Goal: Task Accomplishment & Management: Manage account settings

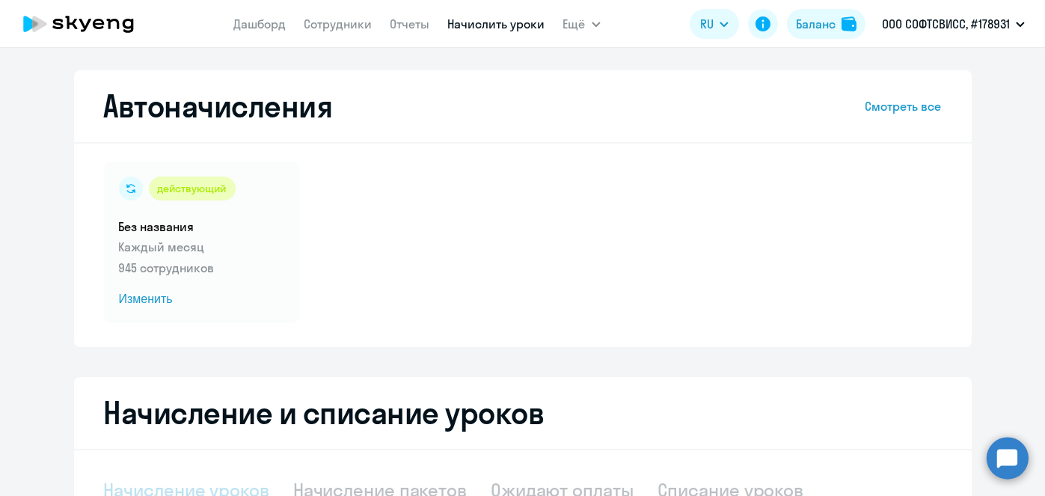
select select "10"
click at [506, 27] on link "Начислить уроки" at bounding box center [496, 23] width 97 height 15
click at [518, 30] on link "Начислить уроки" at bounding box center [496, 23] width 97 height 15
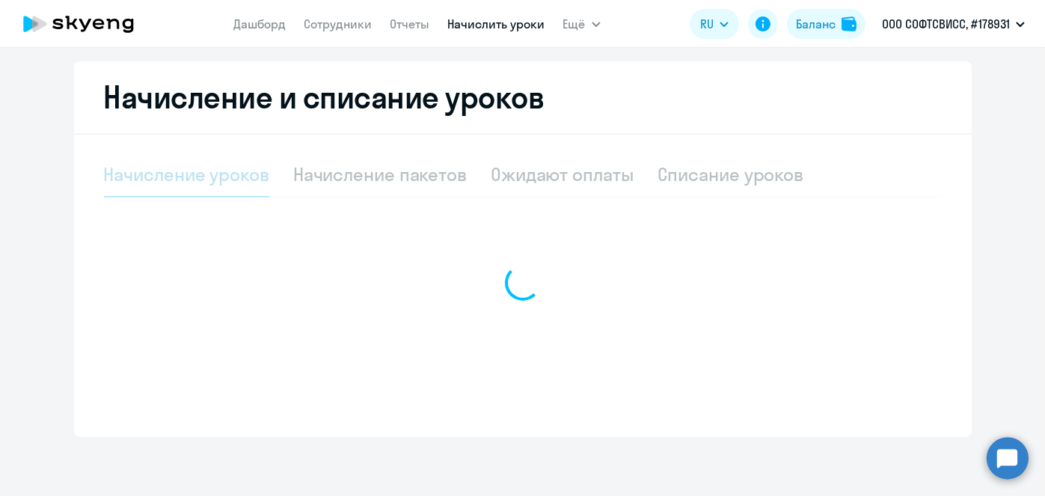
select select "10"
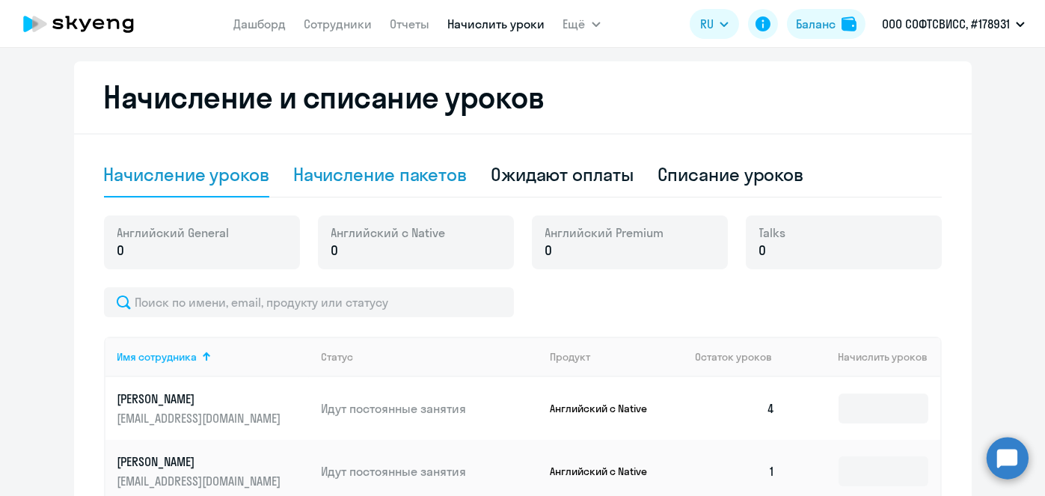
click at [365, 188] on div "Начисление пакетов" at bounding box center [380, 175] width 174 height 45
select select "10"
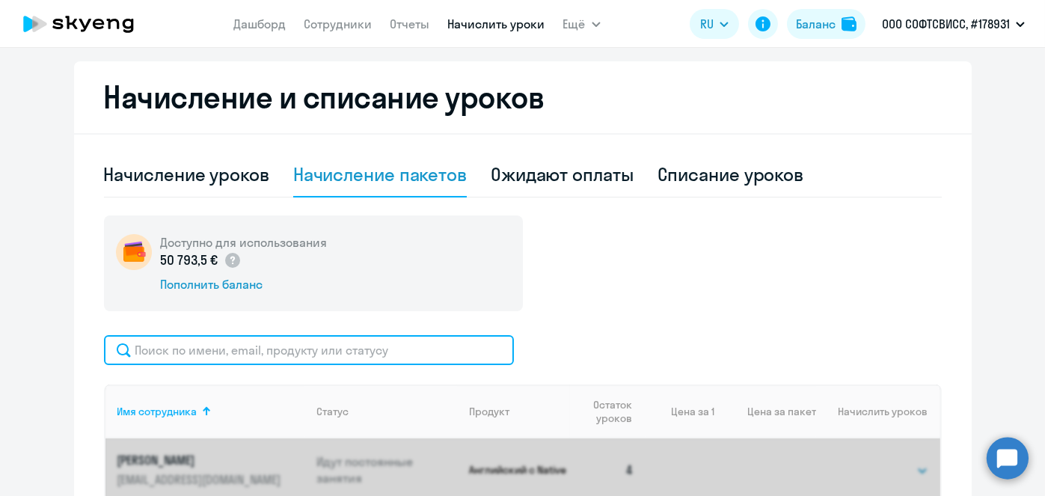
click at [396, 347] on input "text" at bounding box center [309, 350] width 410 height 30
paste input "[PERSON_NAME]"
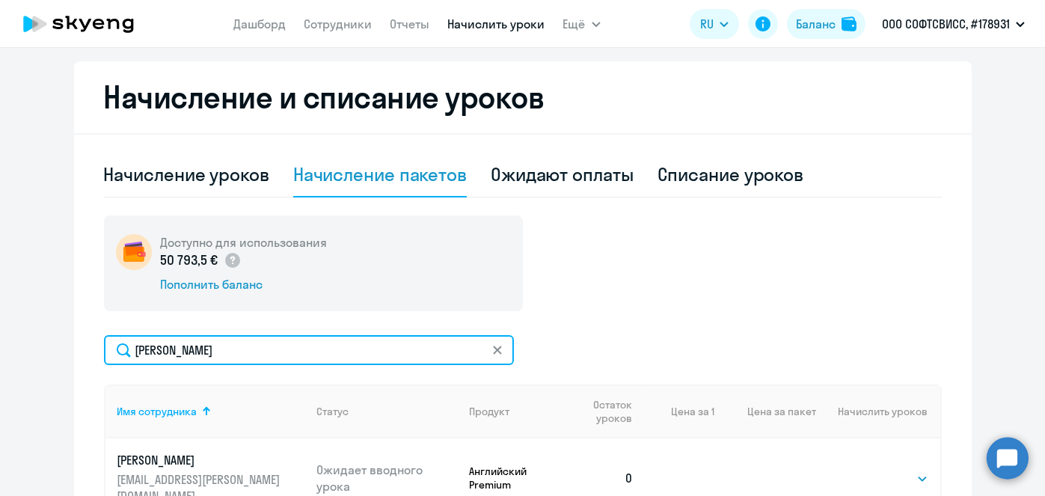
type input "[PERSON_NAME]"
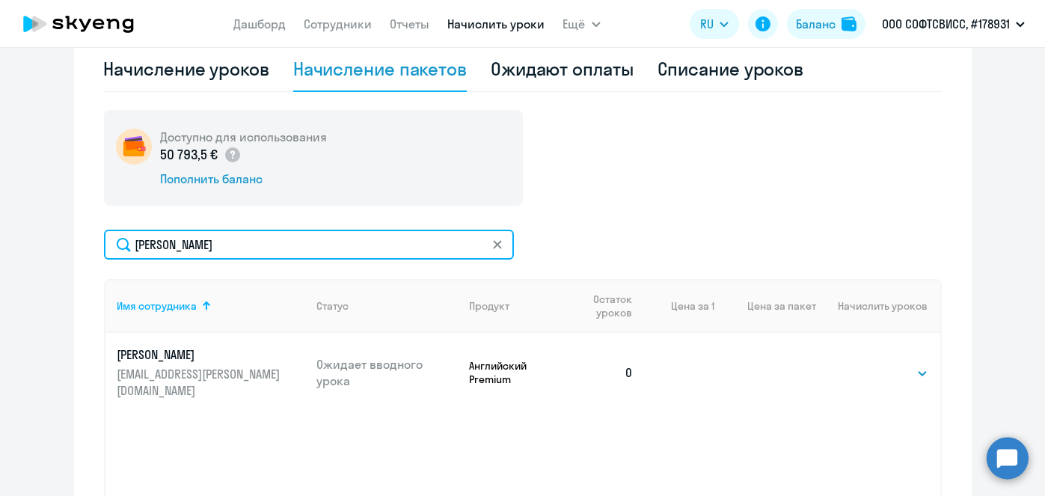
scroll to position [426, 0]
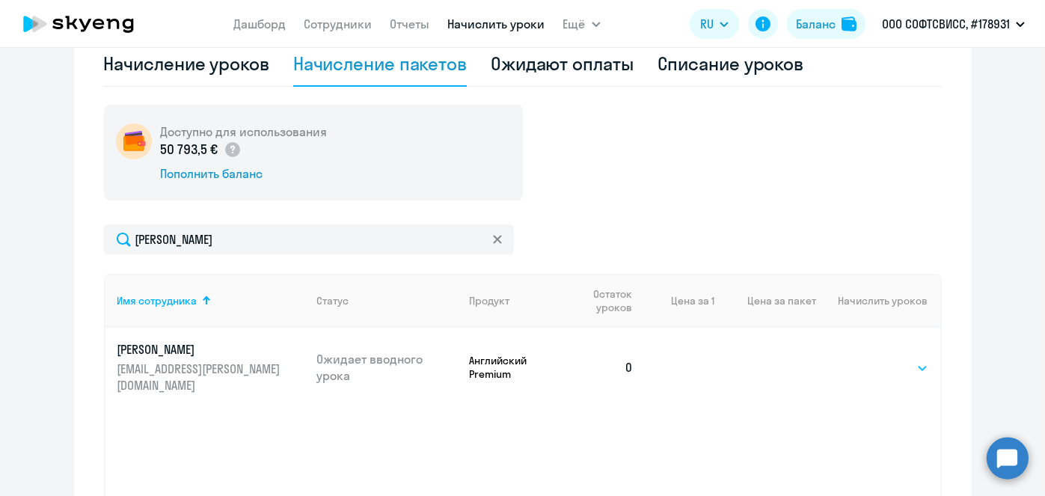
click at [904, 359] on select "Выбрать 8 16 32 64" at bounding box center [897, 368] width 61 height 18
select select "8"
click at [867, 359] on select "Выбрать 8 16 32 64" at bounding box center [897, 368] width 61 height 18
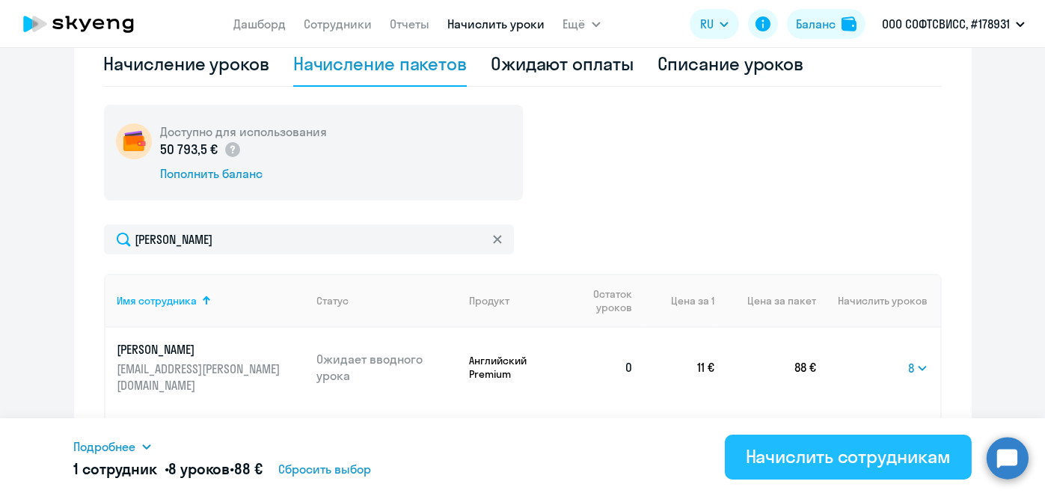
click at [892, 452] on div "Начислить сотрудникам" at bounding box center [848, 456] width 205 height 24
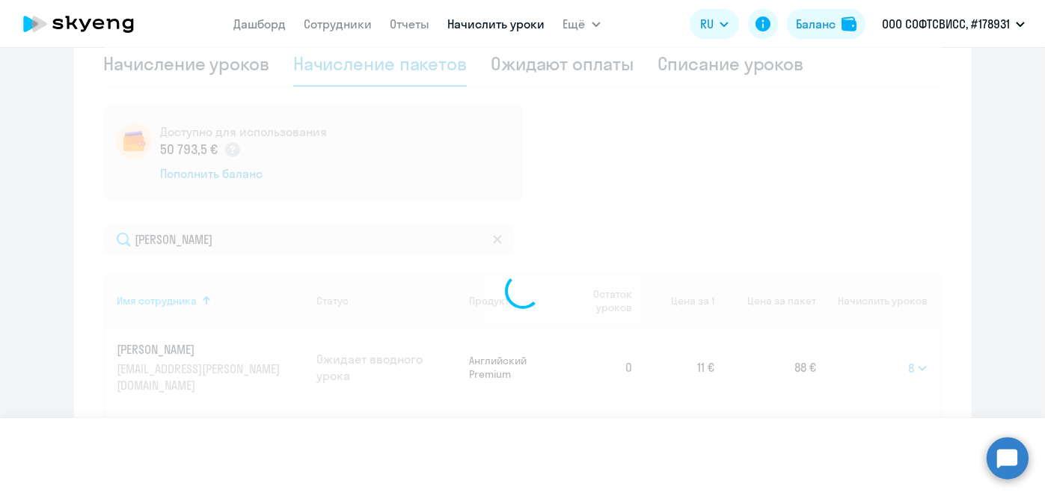
select select
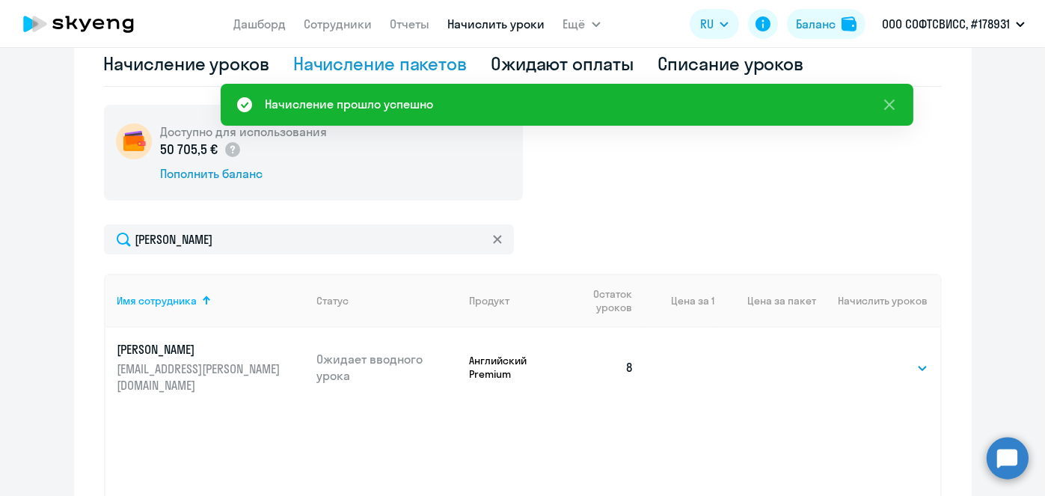
scroll to position [34, 0]
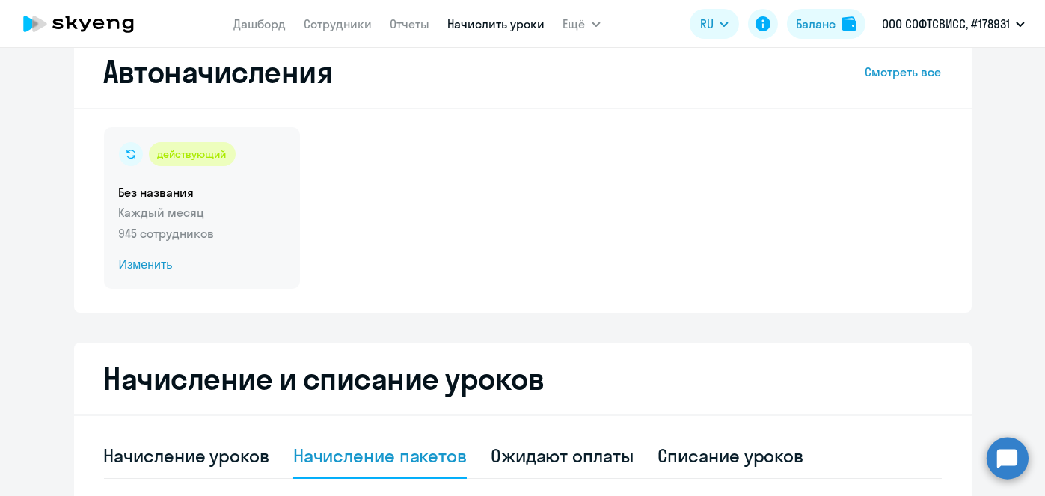
click at [157, 267] on span "Изменить" at bounding box center [202, 265] width 166 height 18
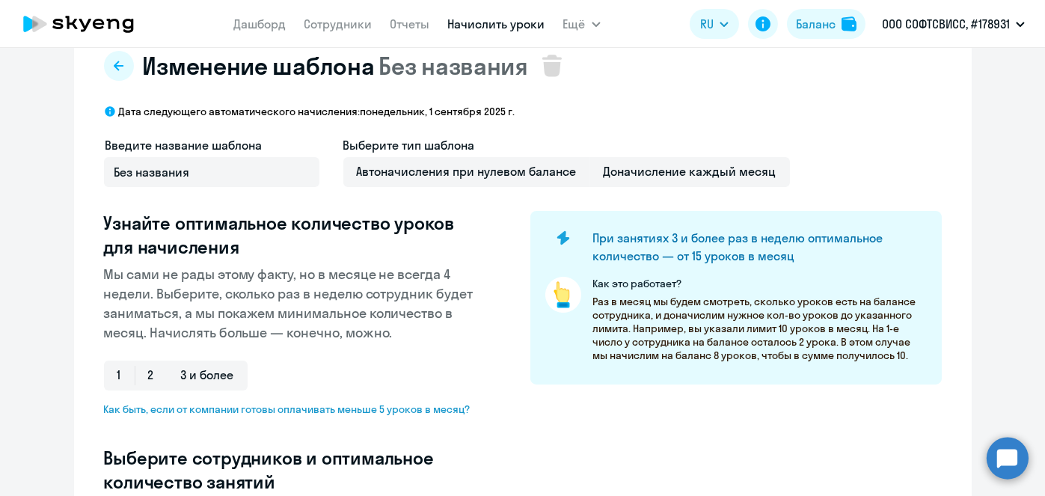
scroll to position [426, 0]
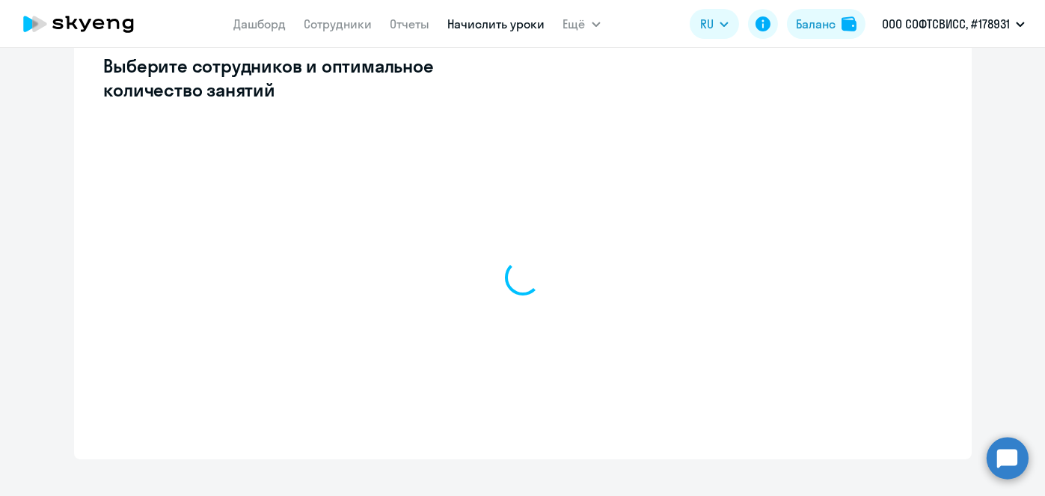
select select "10"
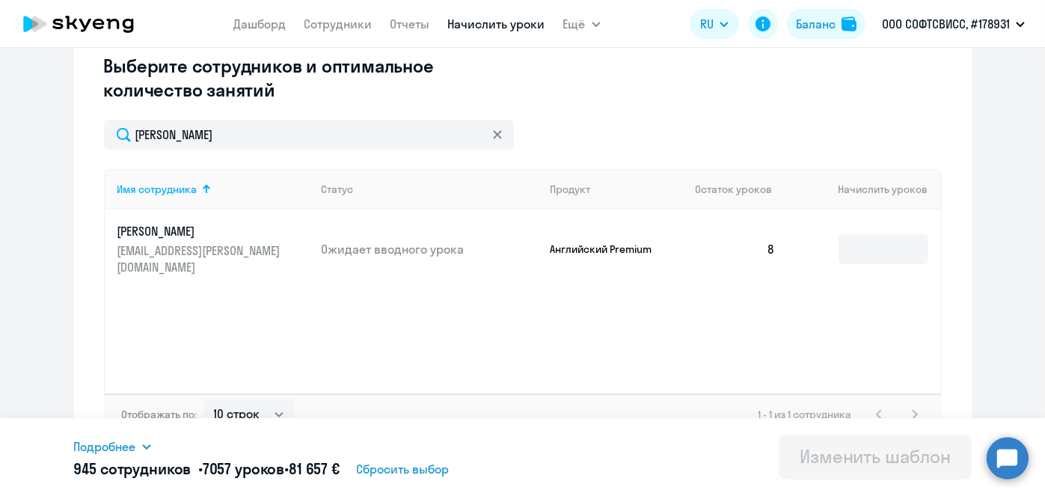
type input "[PERSON_NAME]"
click at [870, 243] on input at bounding box center [884, 249] width 90 height 30
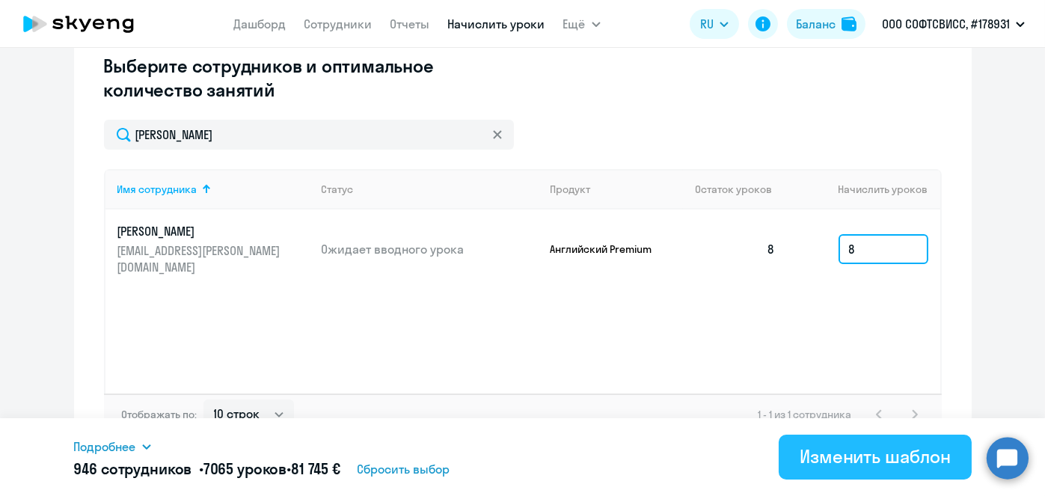
type input "8"
click at [871, 465] on div "Изменить шаблон" at bounding box center [875, 456] width 151 height 24
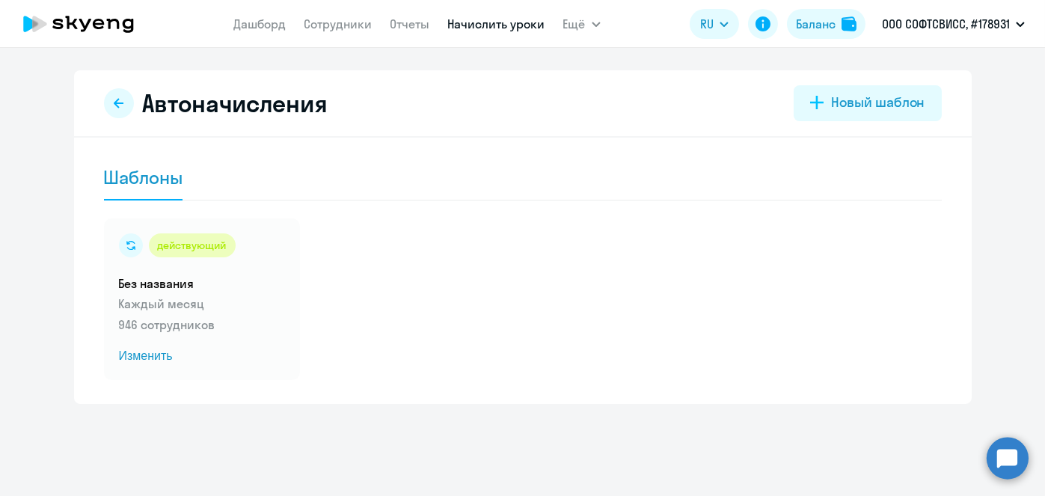
click at [469, 22] on link "Начислить уроки" at bounding box center [496, 23] width 97 height 15
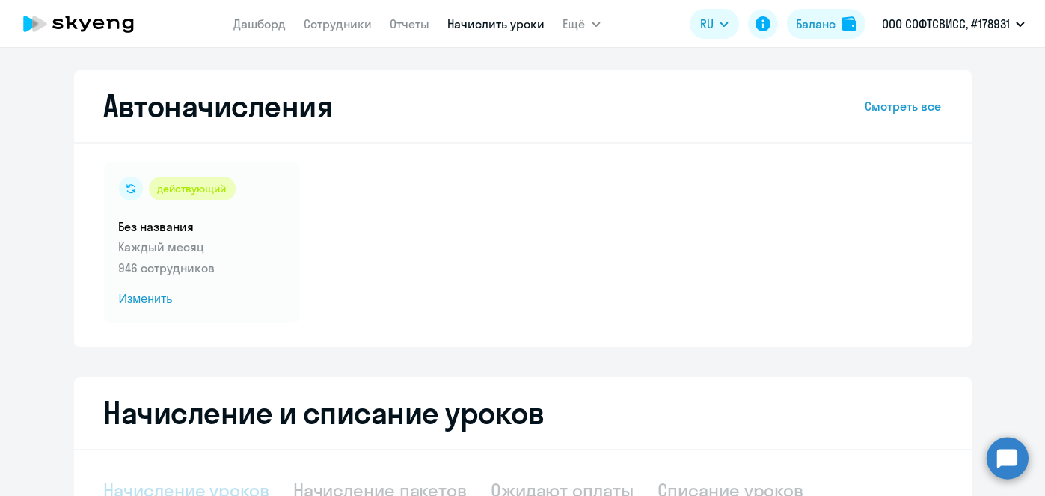
scroll to position [316, 0]
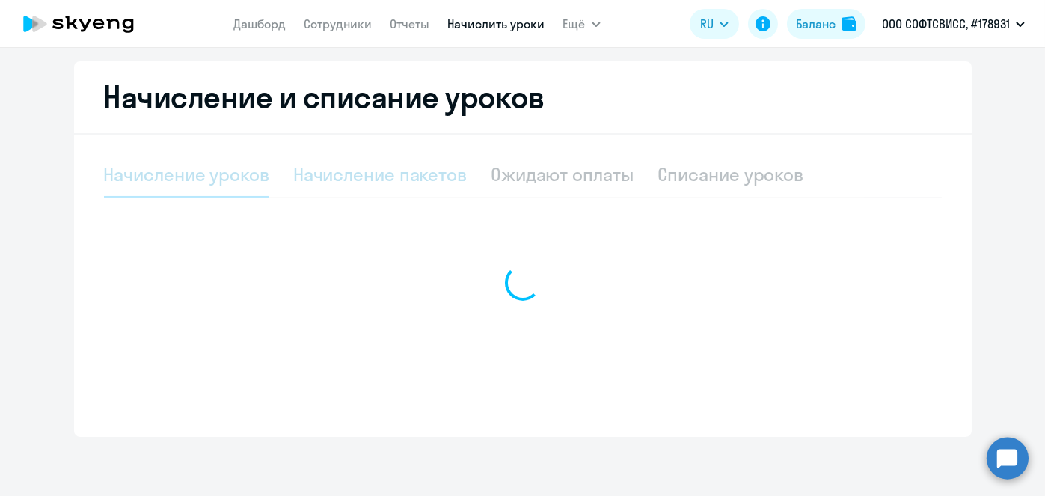
select select "10"
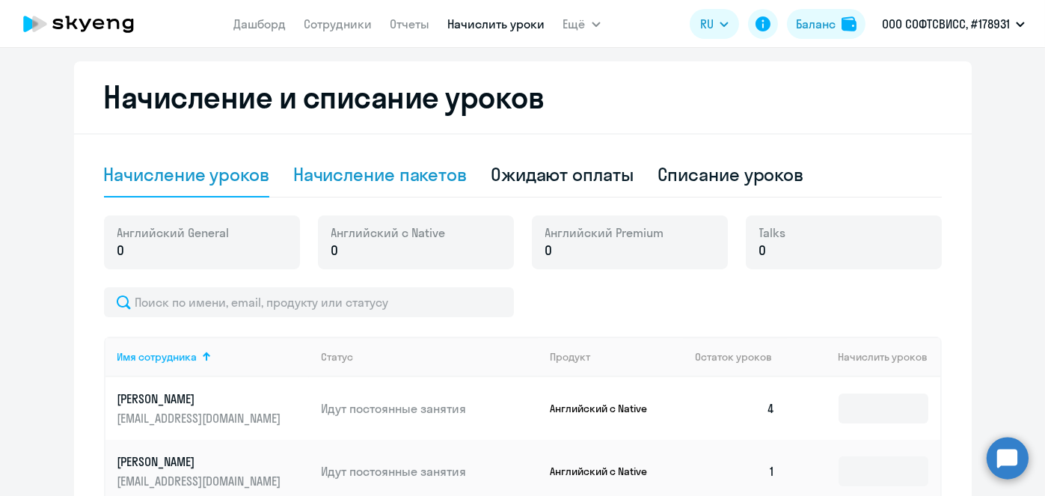
click at [445, 178] on div "Начисление пакетов" at bounding box center [380, 174] width 174 height 24
select select "10"
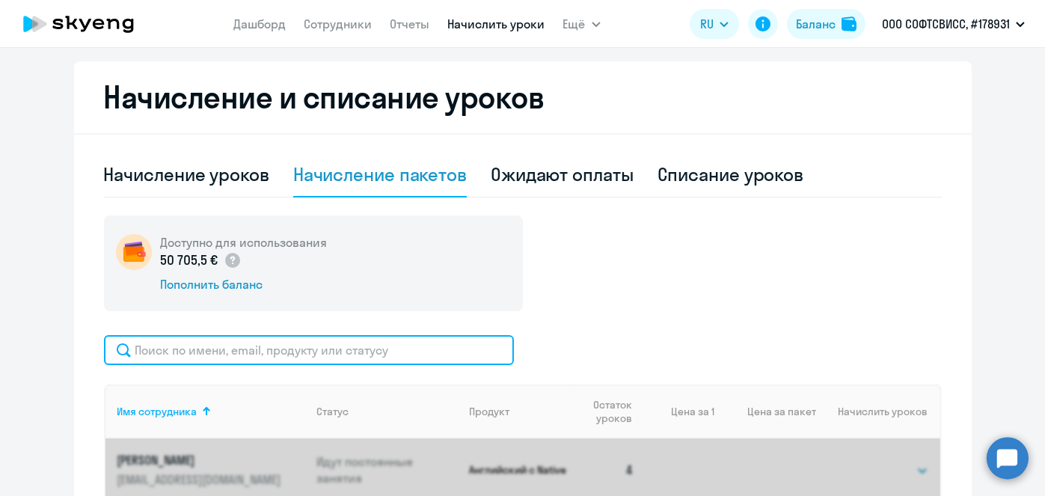
click at [446, 340] on input "text" at bounding box center [309, 350] width 410 height 30
paste input "Kardash"
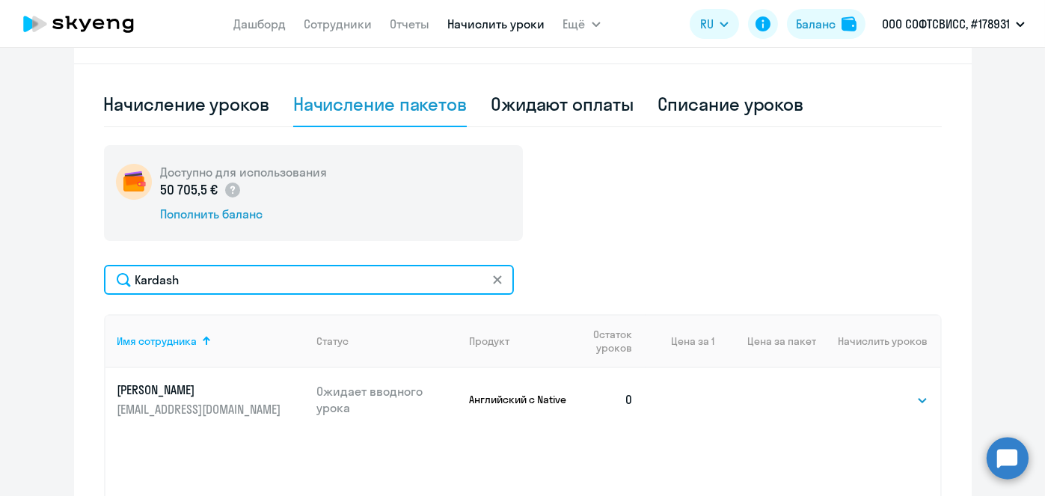
scroll to position [389, 0]
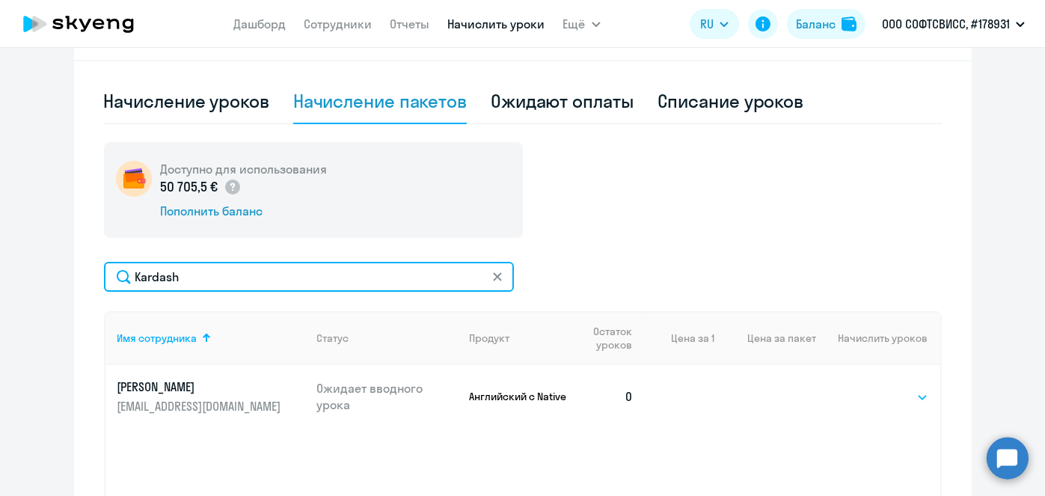
type input "Kardash"
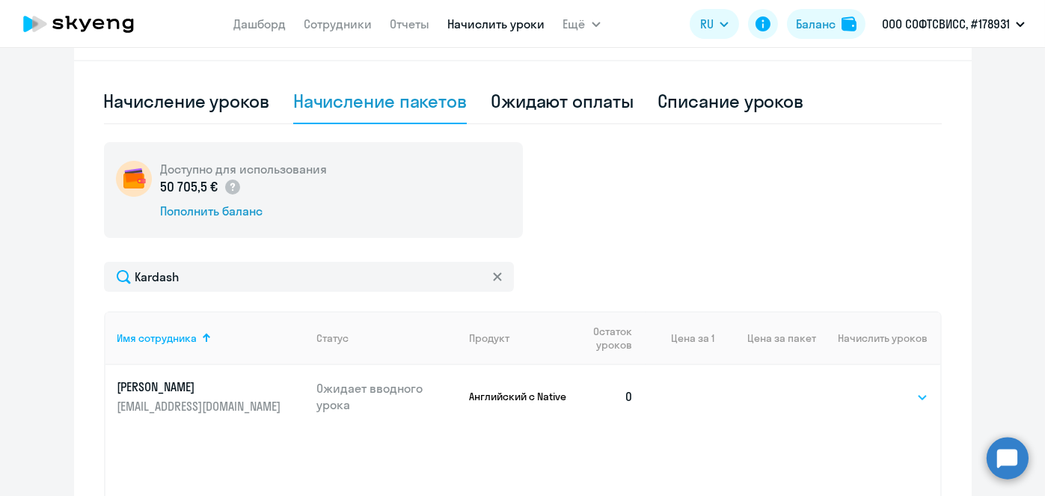
click at [913, 399] on select "Выбрать 1 4 5 9 10 13" at bounding box center [897, 397] width 61 height 18
select select "4"
click at [867, 388] on select "Выбрать 1 4 5 9 10 13" at bounding box center [897, 397] width 61 height 18
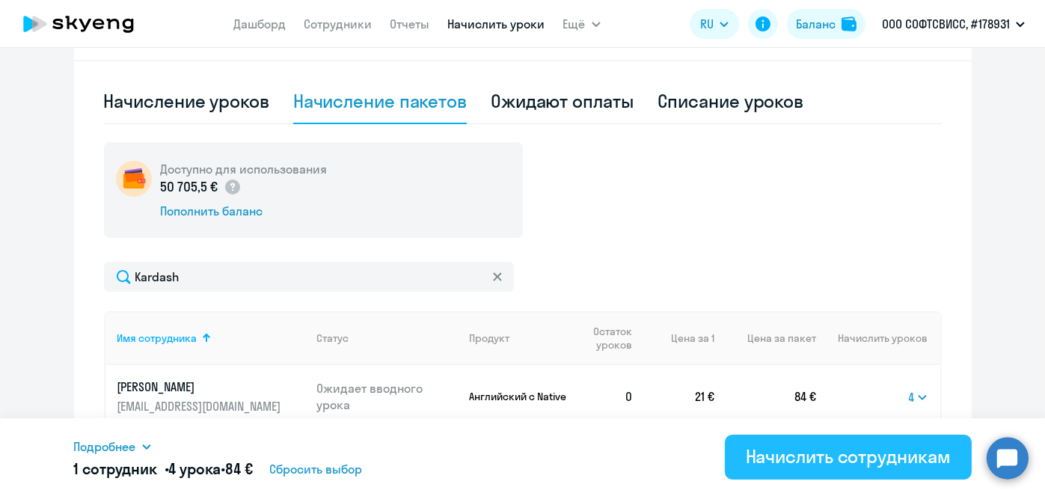
click at [824, 457] on div "Начислить сотрудникам" at bounding box center [848, 456] width 205 height 24
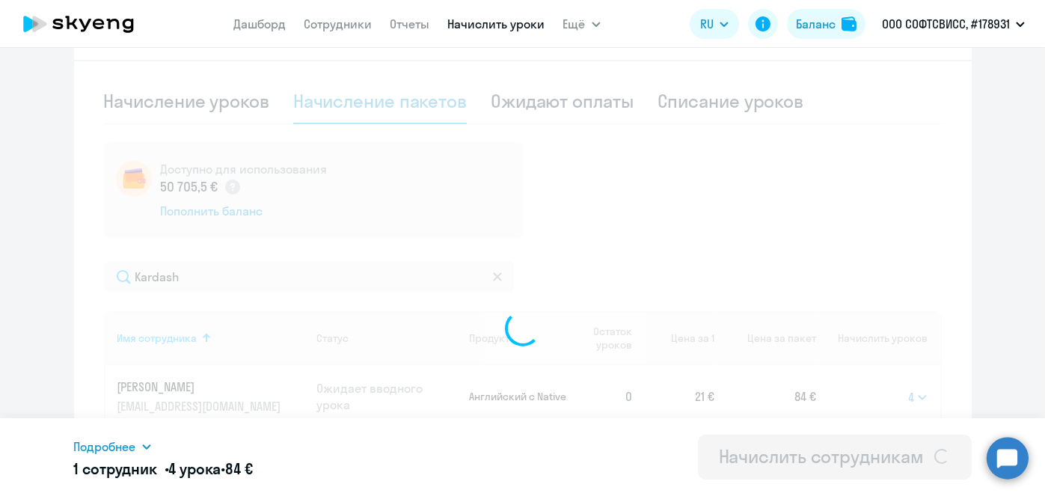
select select
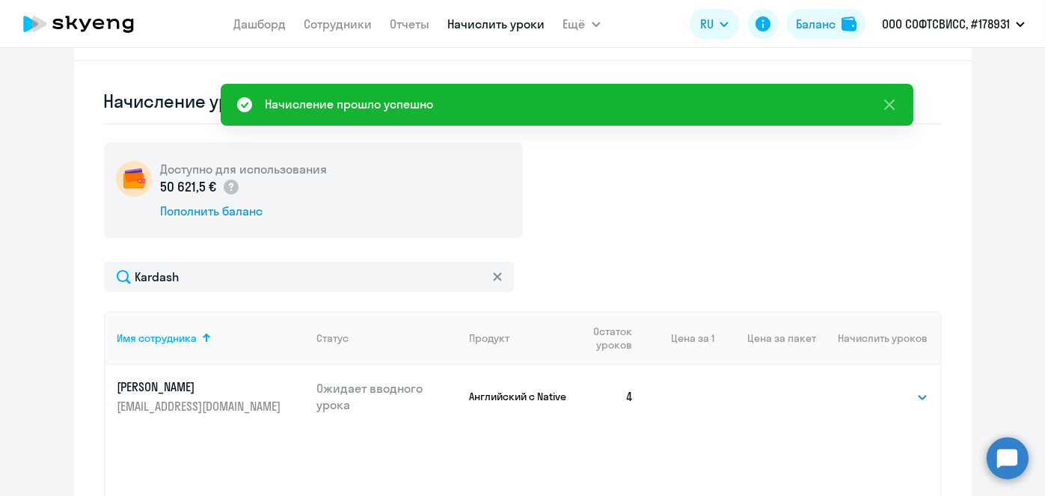
scroll to position [0, 0]
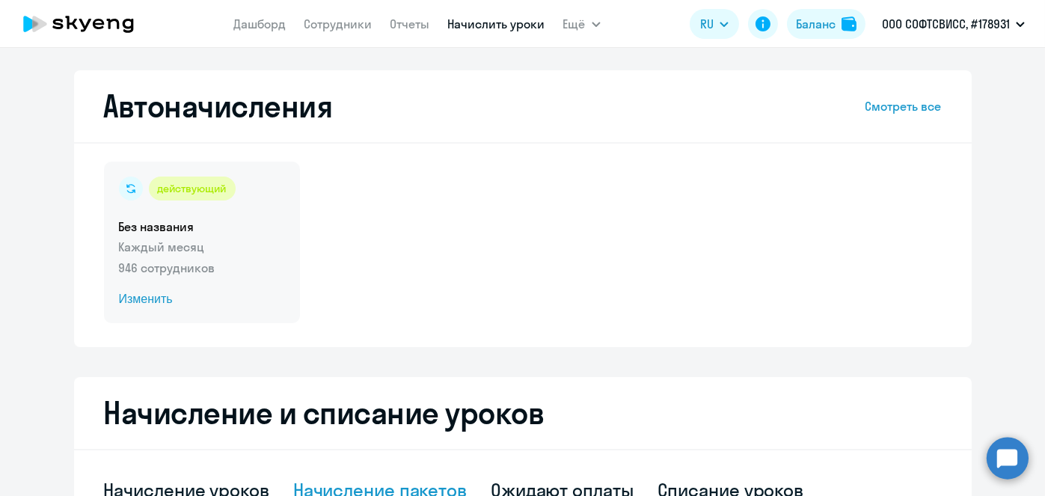
click at [156, 303] on span "Изменить" at bounding box center [202, 299] width 166 height 18
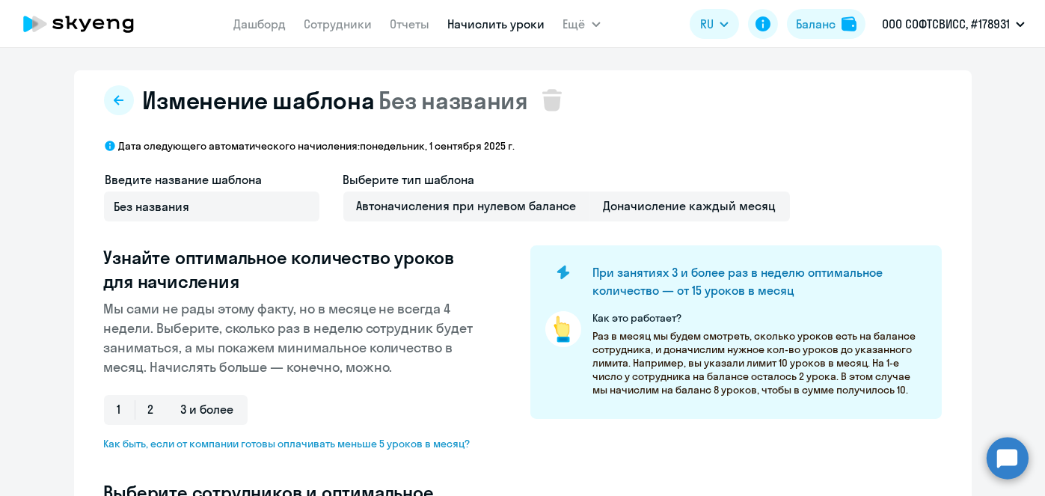
scroll to position [392, 0]
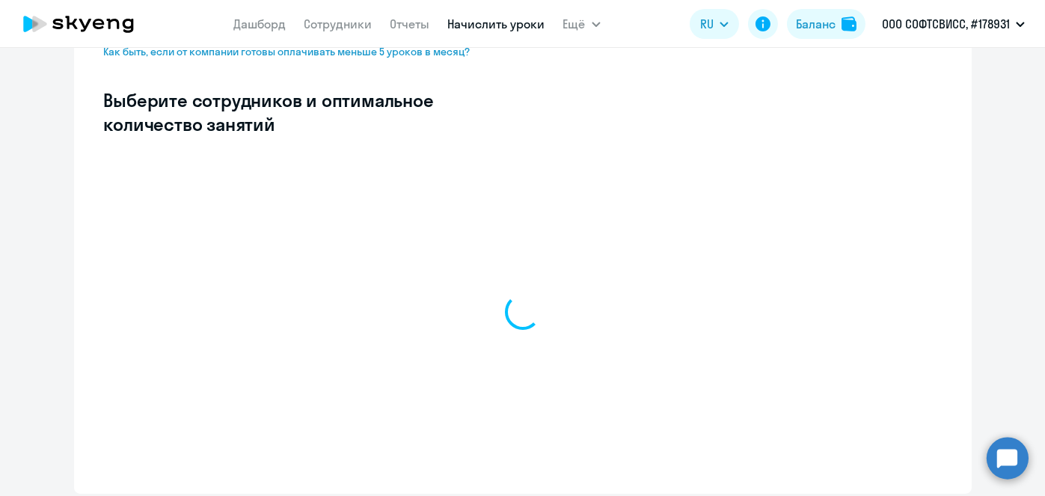
select select "10"
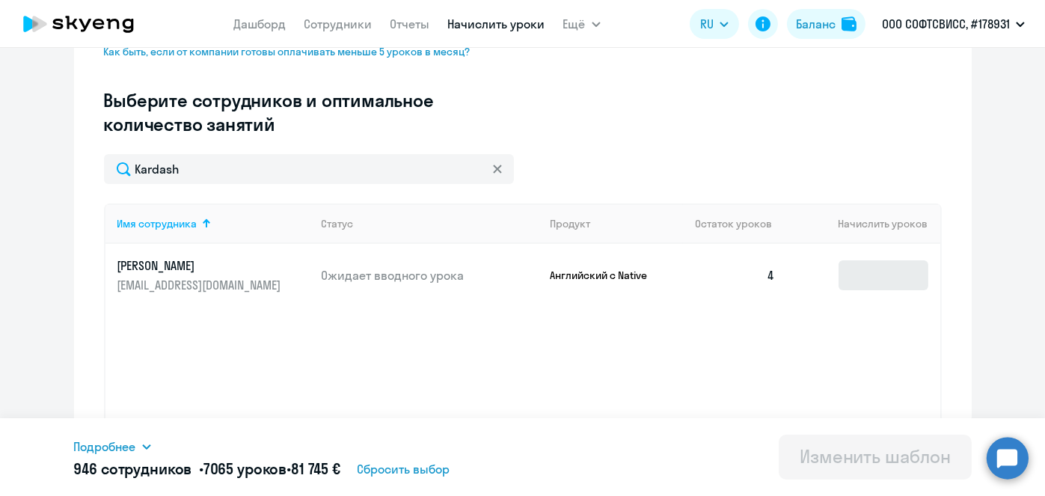
type input "Kardash"
click at [851, 269] on input at bounding box center [884, 275] width 90 height 30
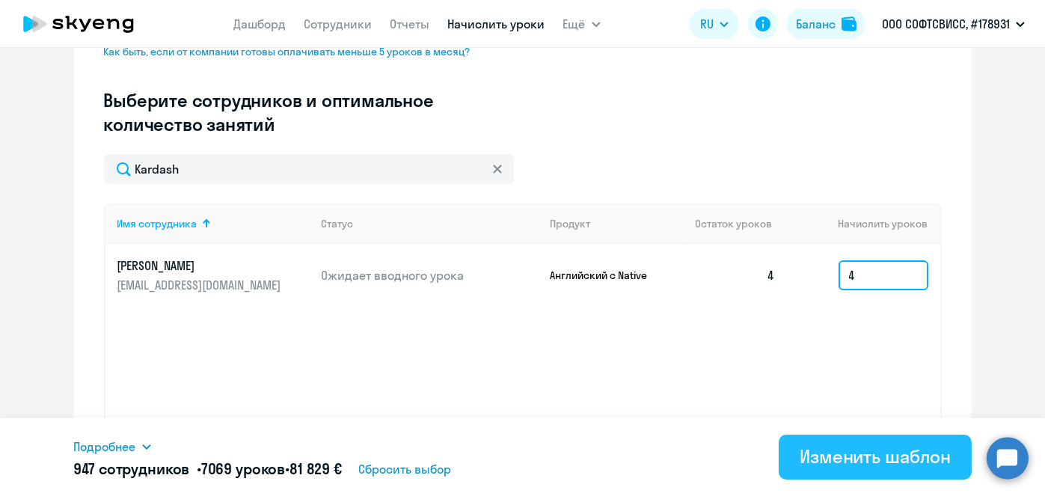
type input "4"
click at [889, 451] on div "Изменить шаблон" at bounding box center [875, 456] width 151 height 24
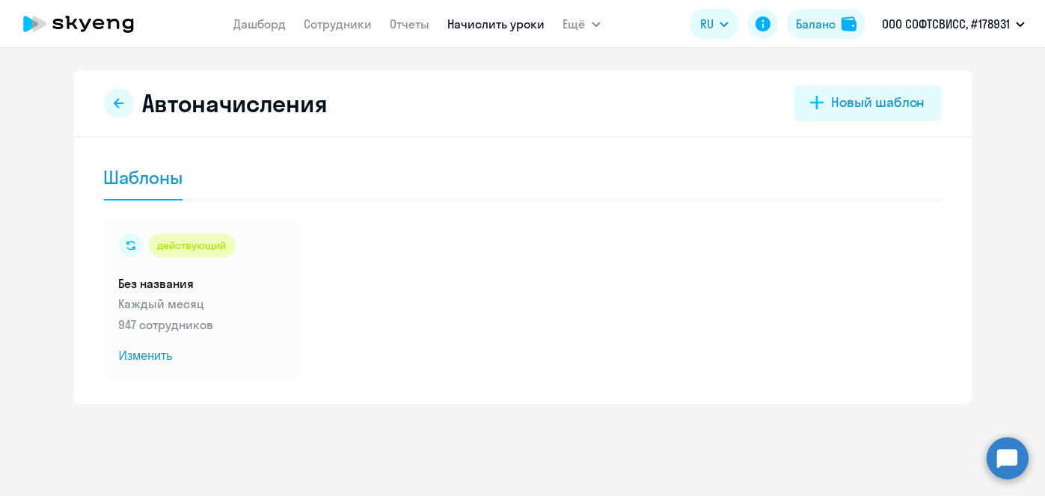
click at [455, 23] on link "Начислить уроки" at bounding box center [496, 23] width 97 height 15
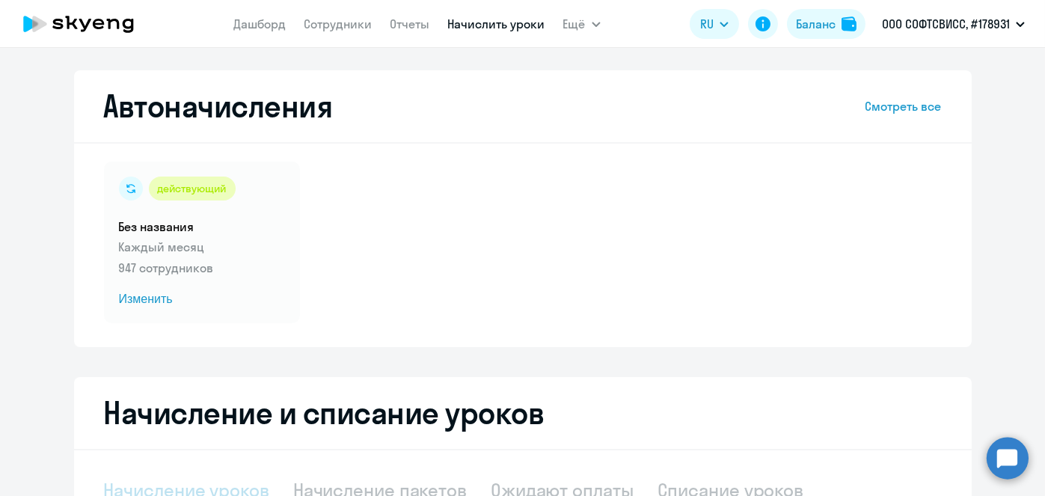
select select "10"
